Goal: Navigation & Orientation: Find specific page/section

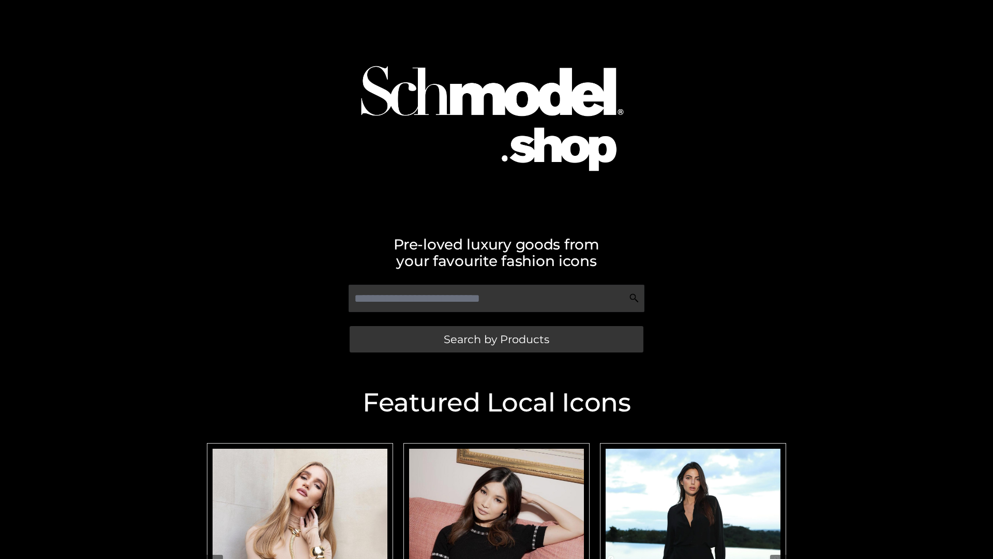
click at [496, 339] on span "Search by Products" at bounding box center [497, 339] width 106 height 11
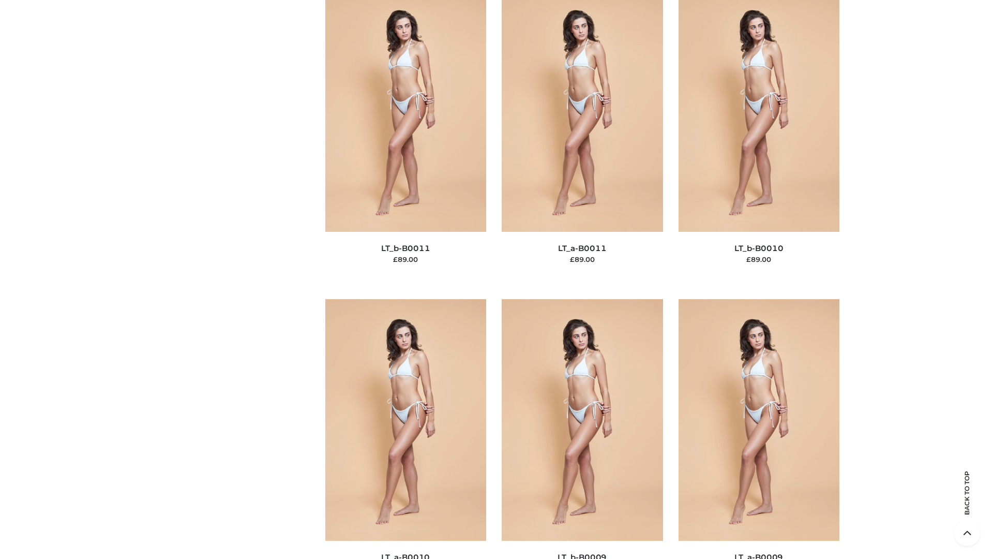
scroll to position [4646, 0]
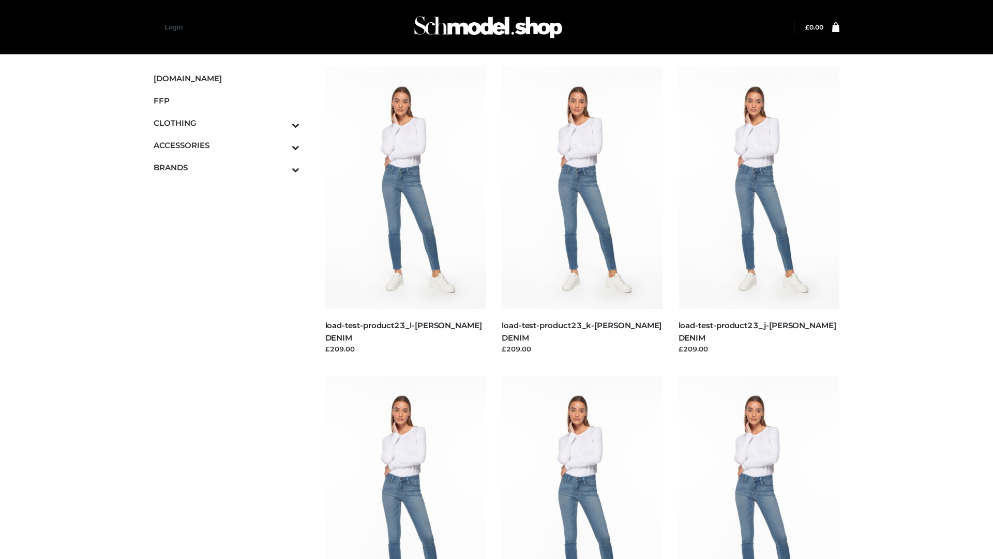
scroll to position [907, 0]
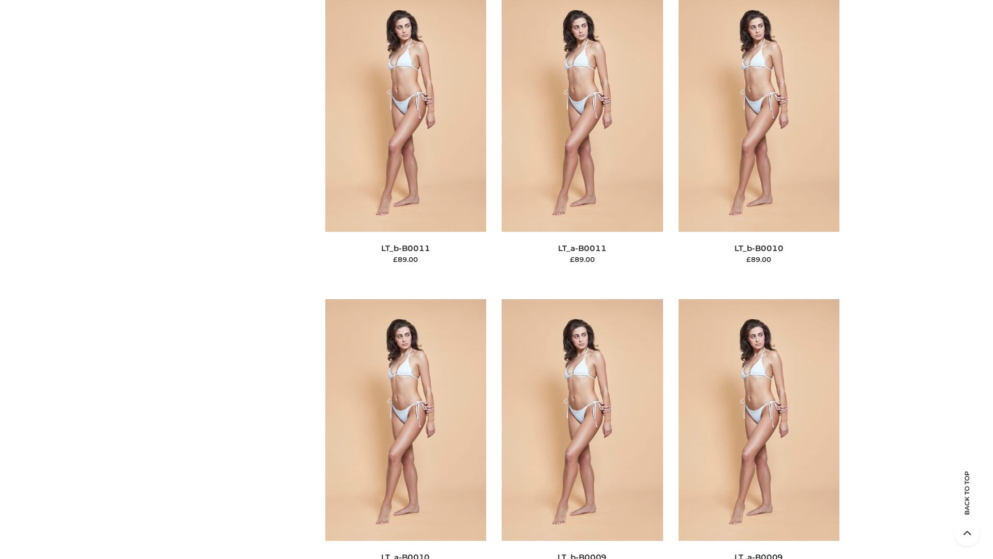
scroll to position [4646, 0]
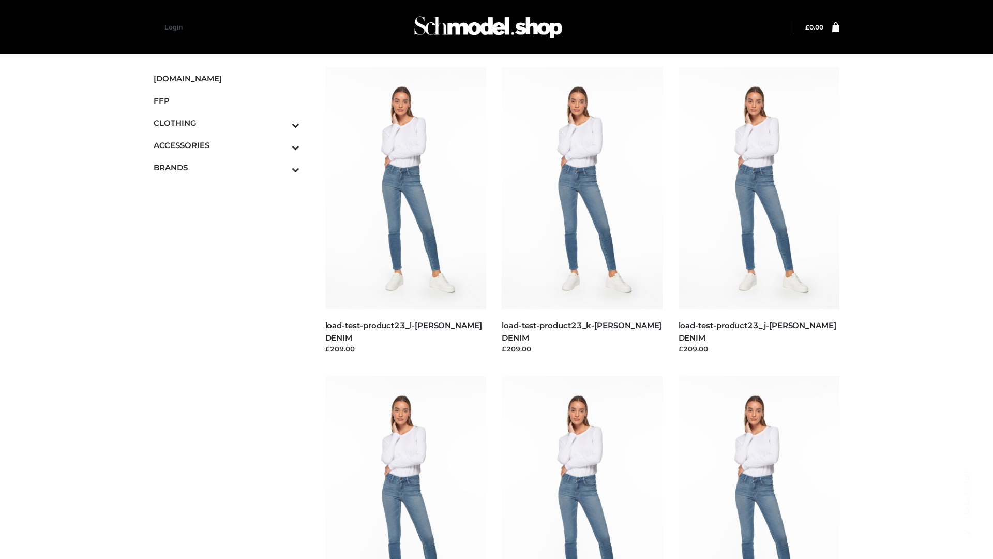
scroll to position [907, 0]
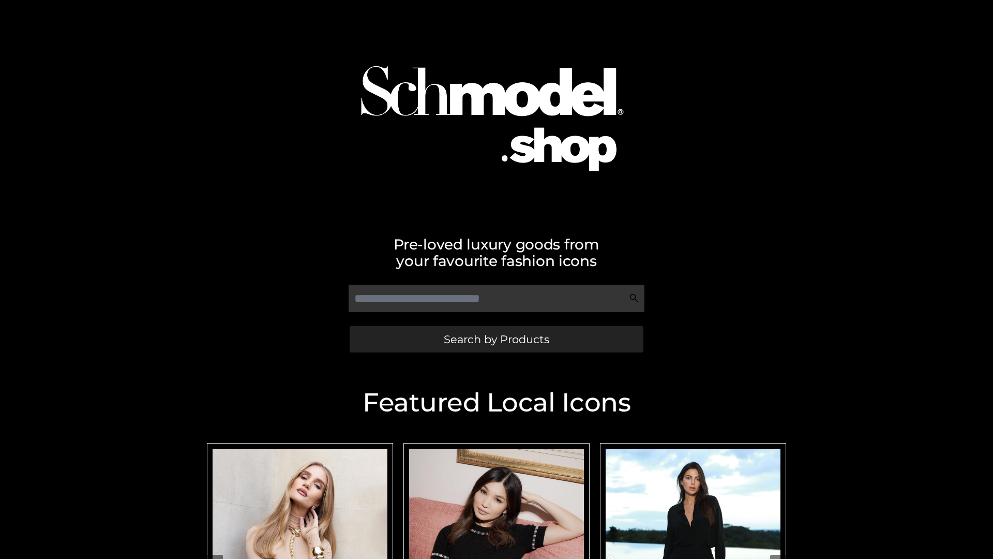
click at [496, 339] on span "Search by Products" at bounding box center [497, 339] width 106 height 11
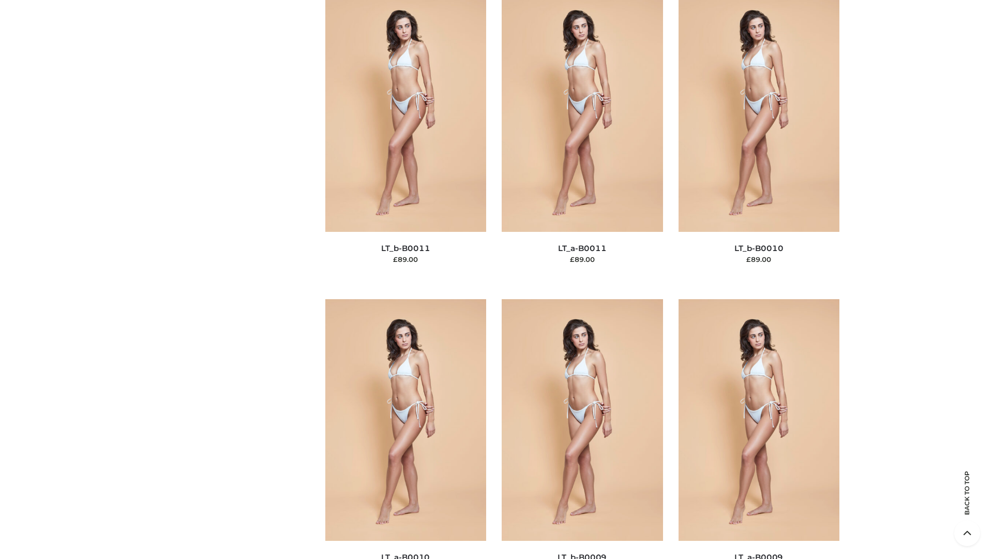
scroll to position [4646, 0]
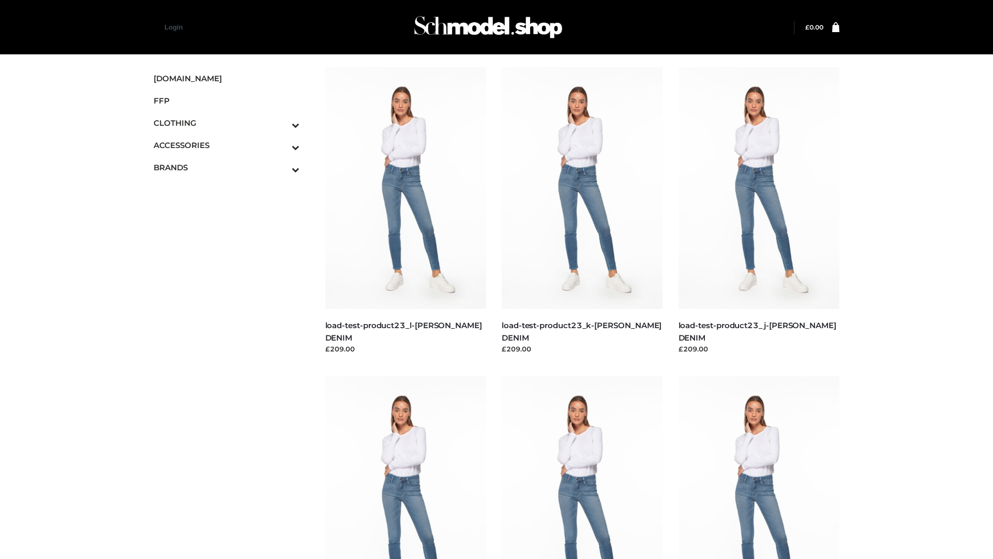
scroll to position [907, 0]
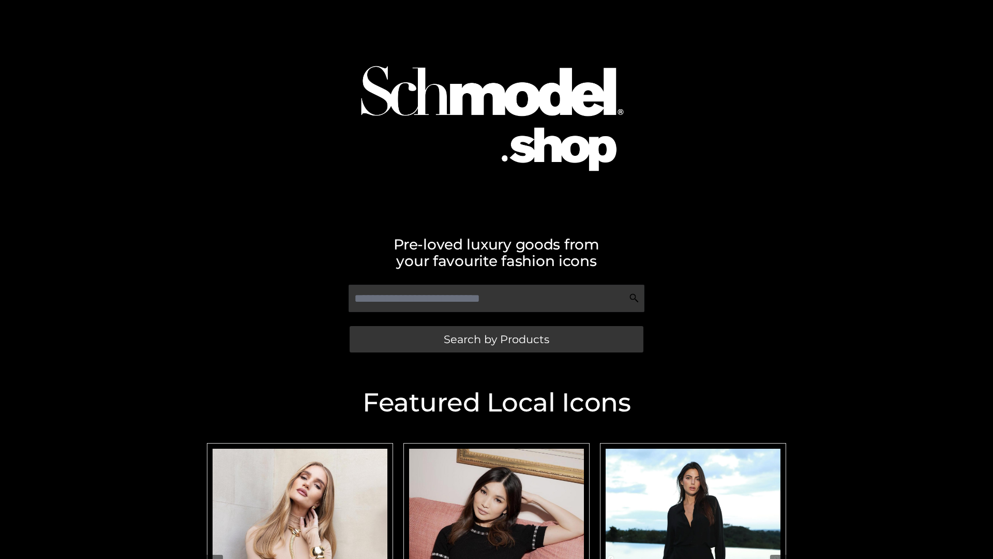
click at [496, 339] on span "Search by Products" at bounding box center [497, 339] width 106 height 11
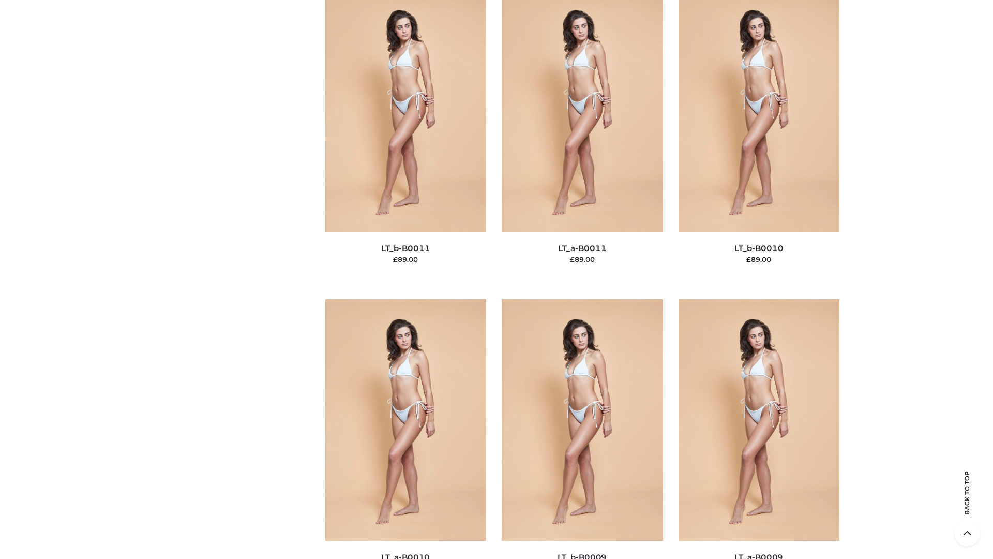
scroll to position [4646, 0]
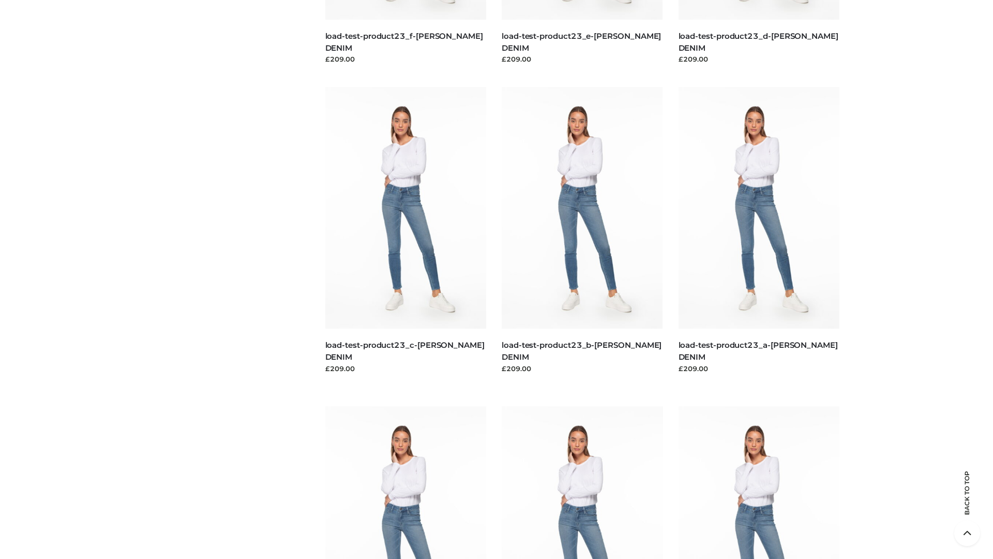
scroll to position [907, 0]
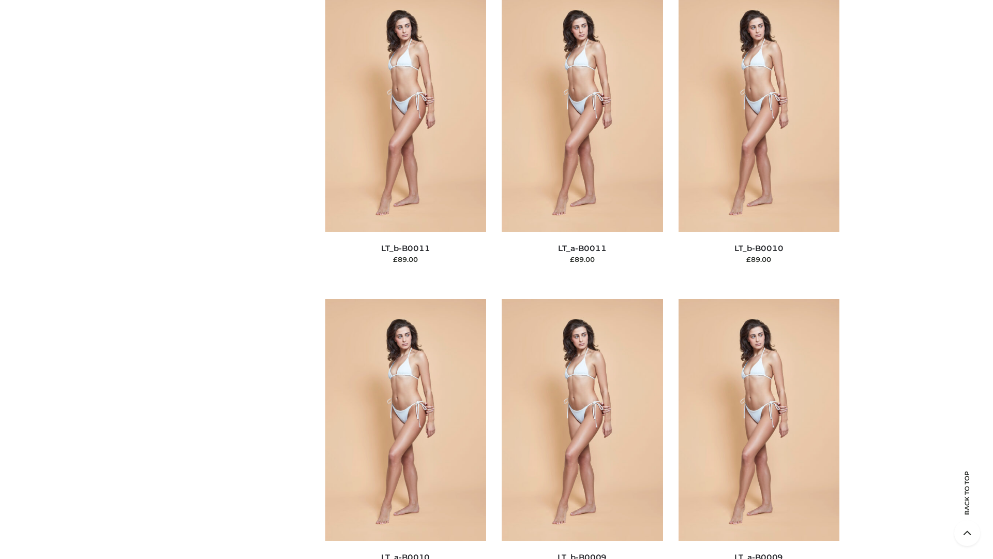
scroll to position [4646, 0]
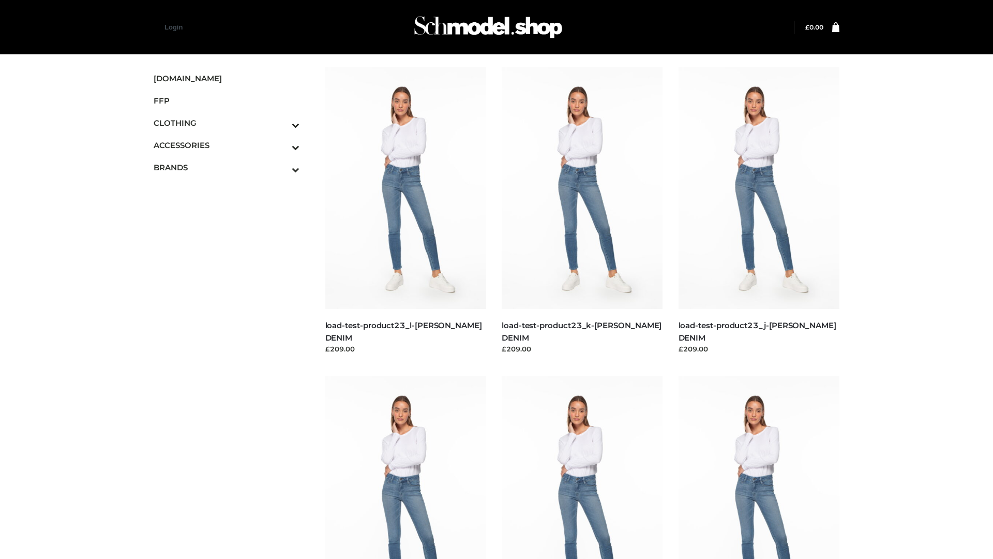
scroll to position [907, 0]
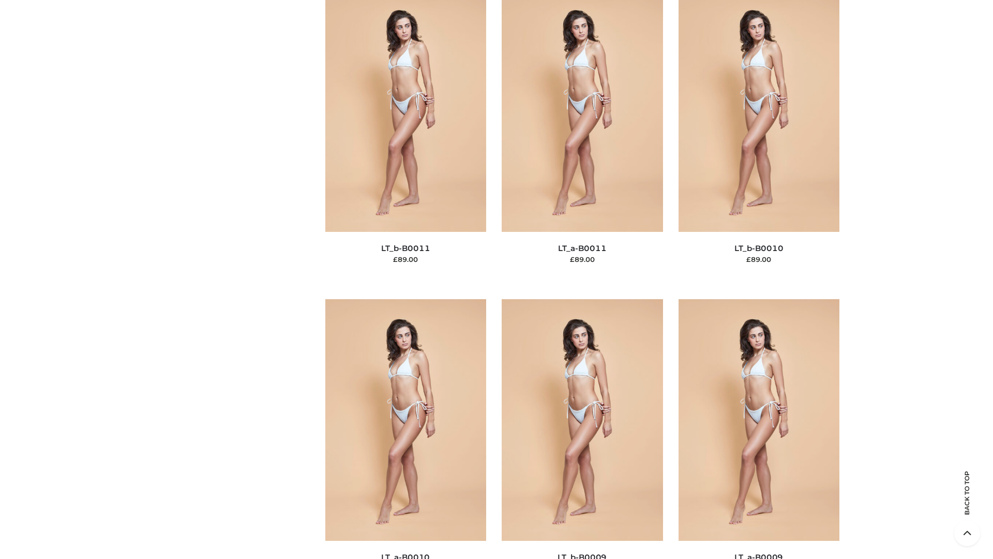
scroll to position [4646, 0]
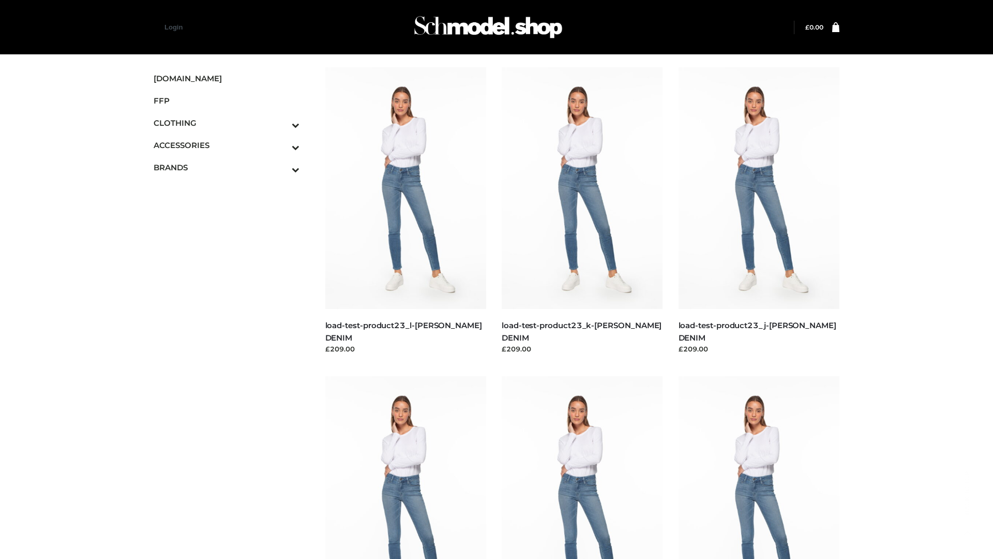
scroll to position [907, 0]
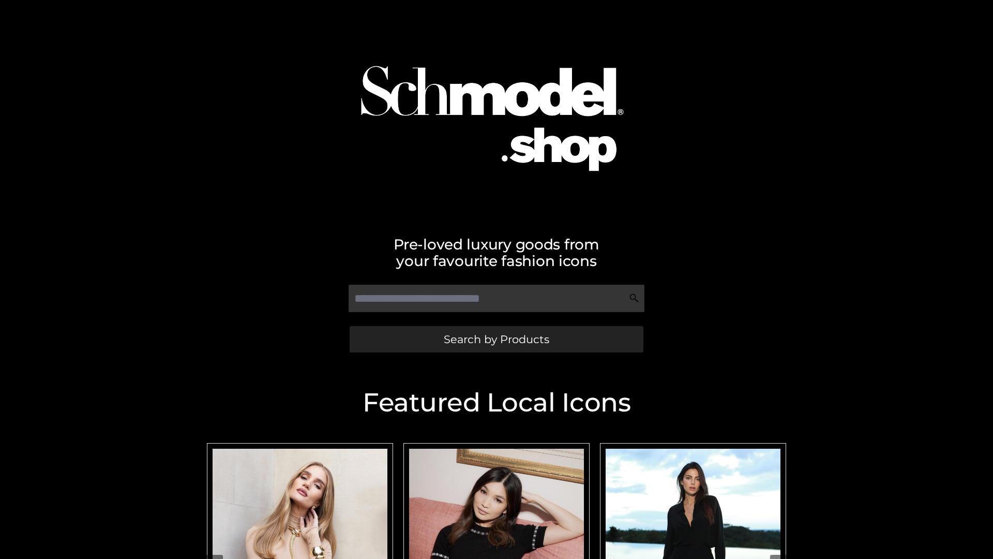
click at [496, 339] on span "Search by Products" at bounding box center [497, 339] width 106 height 11
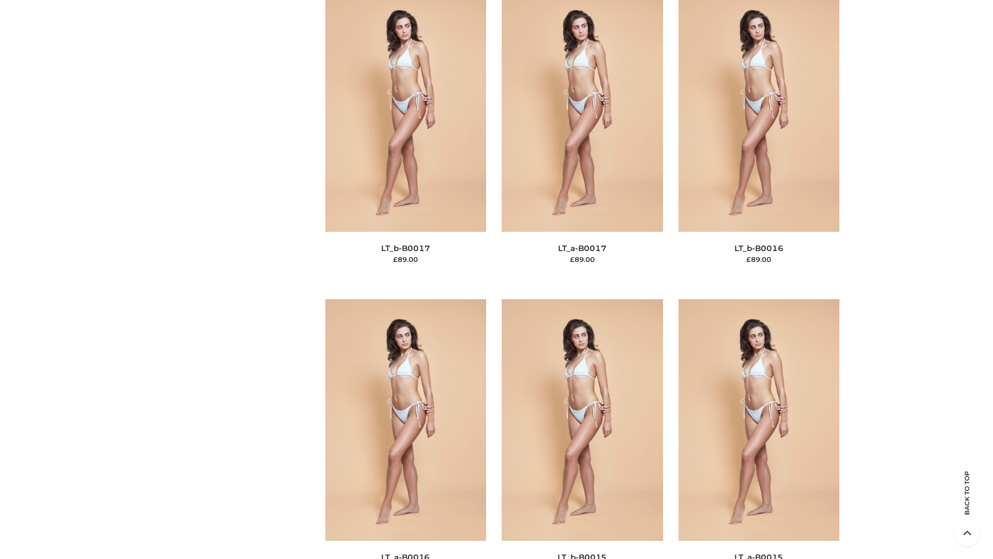
scroll to position [3400, 0]
